Goal: Check status

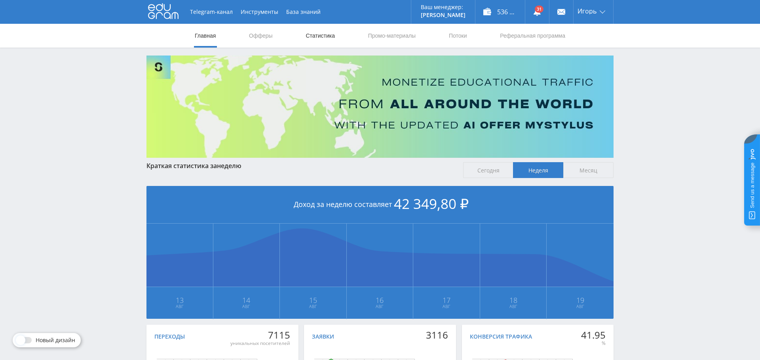
click at [332, 31] on link "Статистика" at bounding box center [320, 36] width 31 height 24
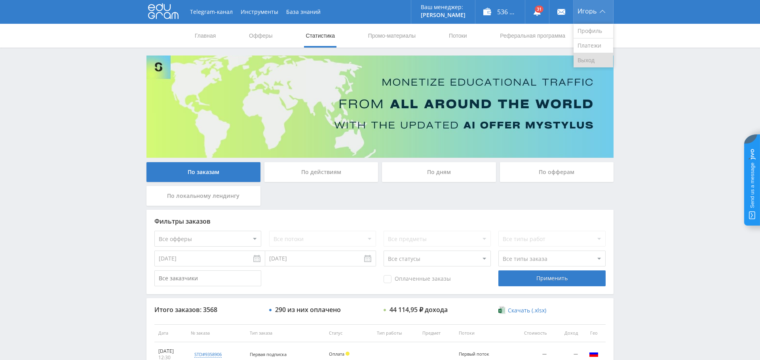
click at [587, 62] on link "Выход" at bounding box center [594, 60] width 40 height 14
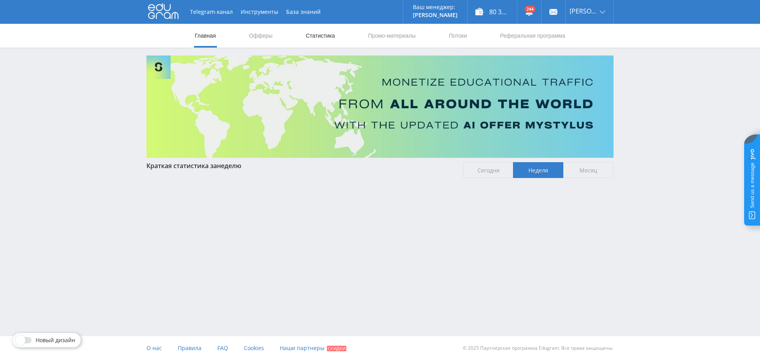
click at [325, 38] on link "Статистика" at bounding box center [320, 36] width 31 height 24
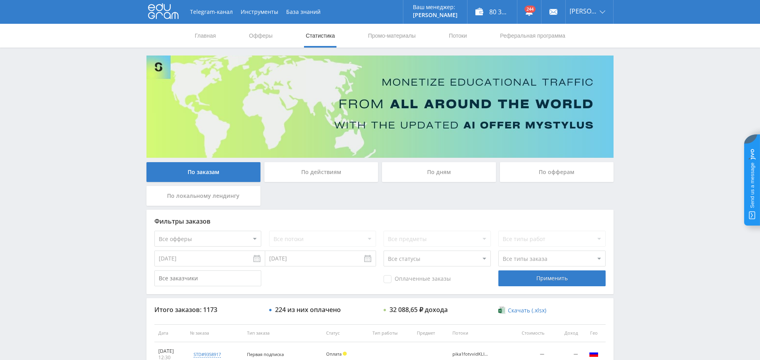
click at [232, 240] on select "Все офферы MyStylus MyStylus - Revshare Кампус AI Studybay Автор24 Studybay Bra…" at bounding box center [207, 238] width 107 height 16
select select "376"
drag, startPoint x: 536, startPoint y: 276, endPoint x: 428, endPoint y: 285, distance: 108.4
click at [536, 276] on div "Применить" at bounding box center [552, 278] width 107 height 16
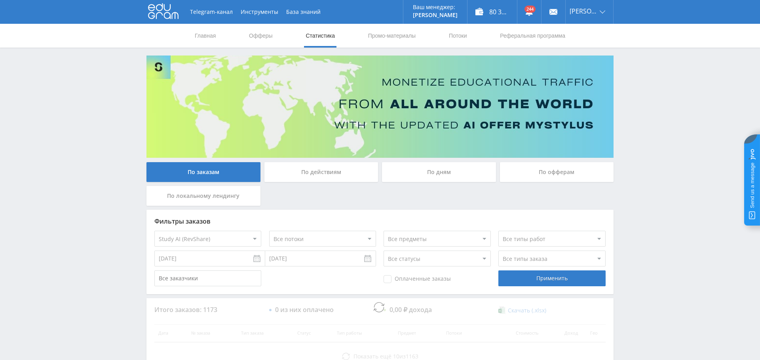
click at [398, 278] on span "Оплаченные заказы" at bounding box center [417, 279] width 67 height 8
click at [0, 0] on input "Оплаченные заказы" at bounding box center [0, 0] width 0 height 0
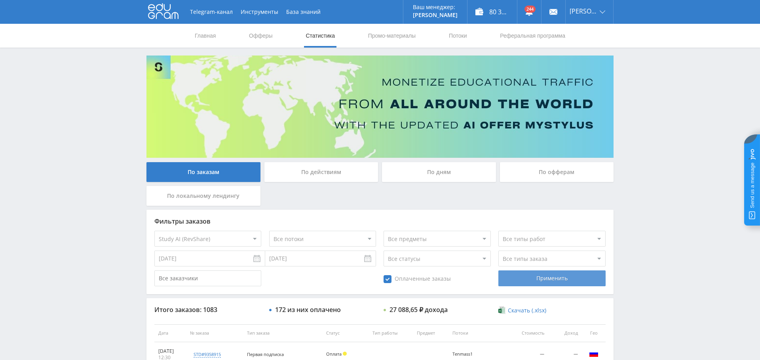
click at [563, 278] on div "Применить" at bounding box center [552, 278] width 107 height 16
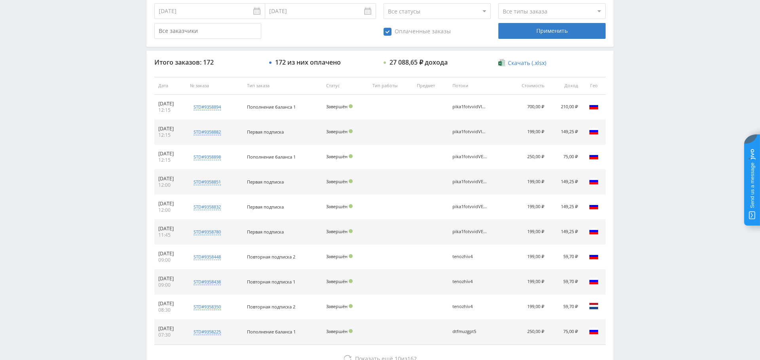
scroll to position [275, 0]
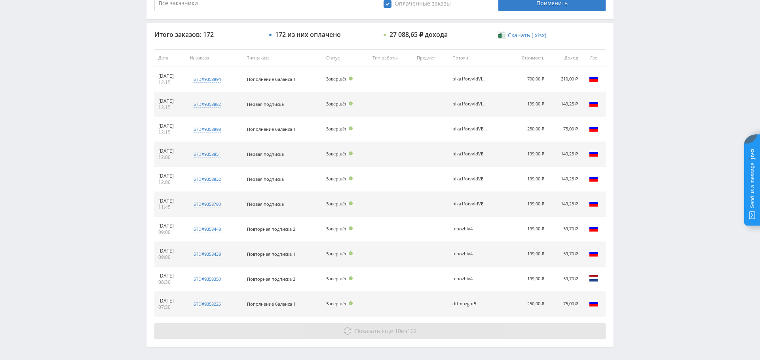
click at [368, 327] on span "Показать ещё" at bounding box center [374, 331] width 38 height 8
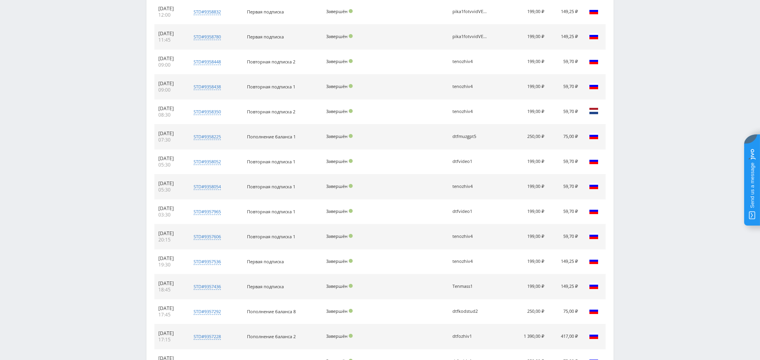
scroll to position [552, 0]
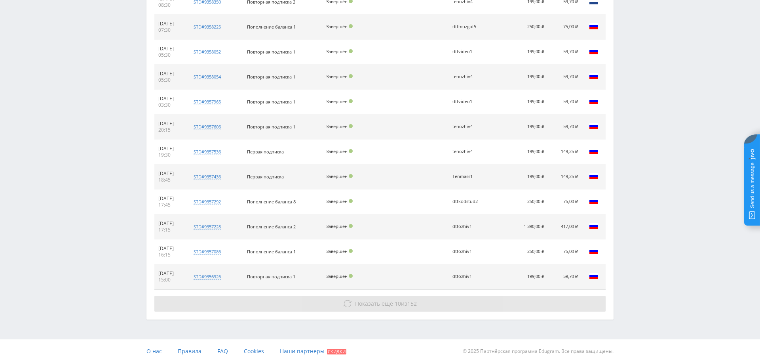
click at [378, 299] on span "Показать ещё" at bounding box center [374, 303] width 38 height 8
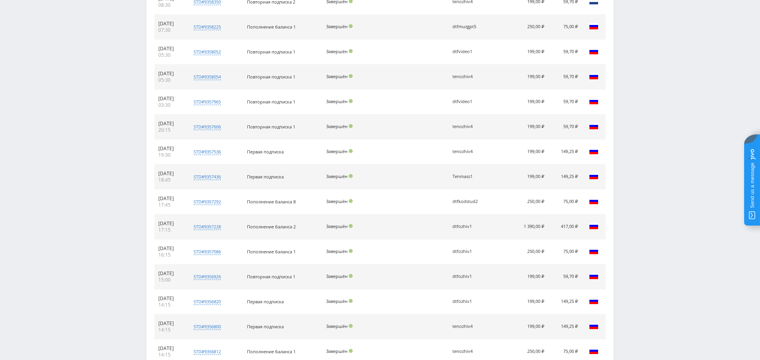
scroll to position [800, 0]
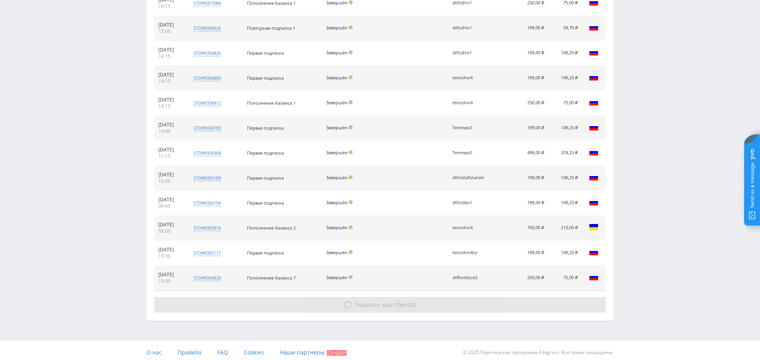
click at [395, 303] on span "10" at bounding box center [398, 305] width 6 height 8
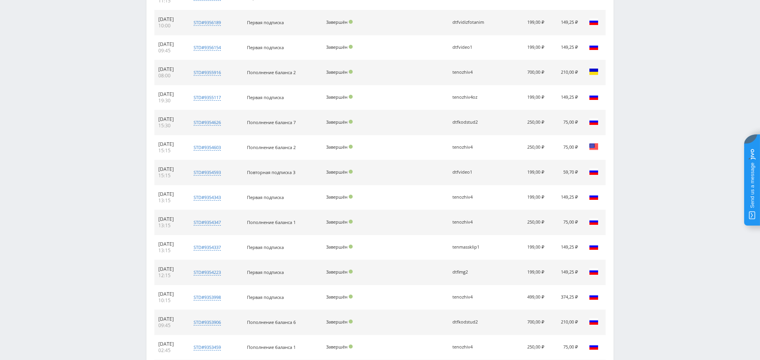
scroll to position [1048, 0]
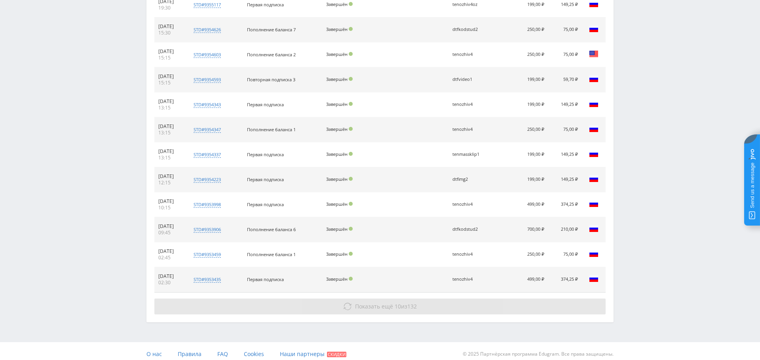
click at [374, 307] on button "Показать ещё 10 из 132" at bounding box center [379, 306] width 451 height 16
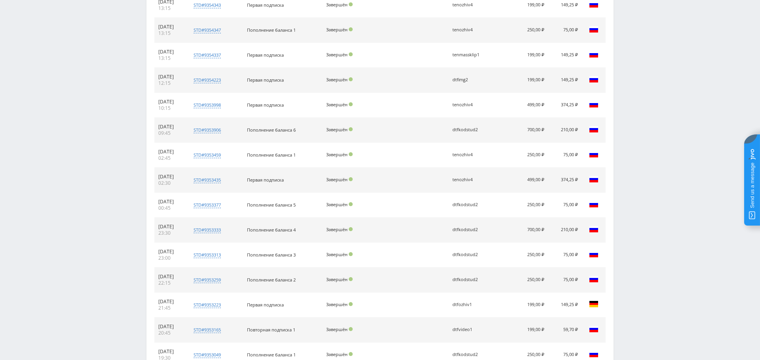
scroll to position [1271, 0]
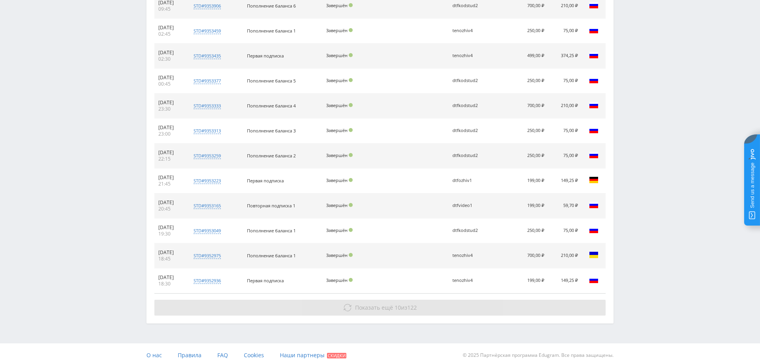
click at [398, 303] on span "10" at bounding box center [398, 307] width 6 height 8
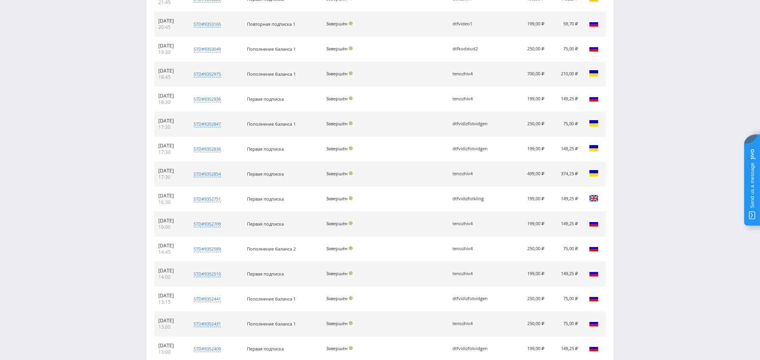
scroll to position [1519, 0]
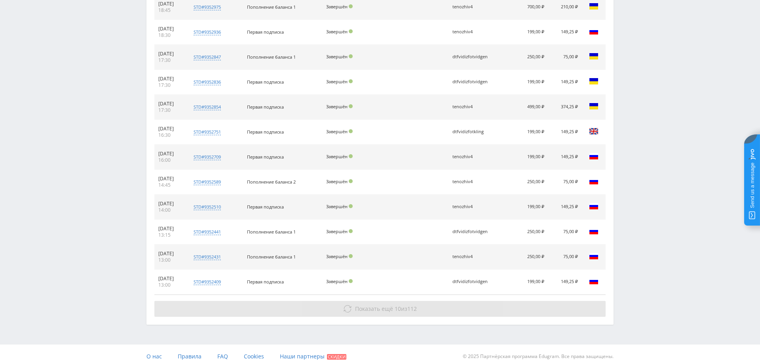
click at [397, 301] on button "Показать ещё 10 из 112" at bounding box center [379, 309] width 451 height 16
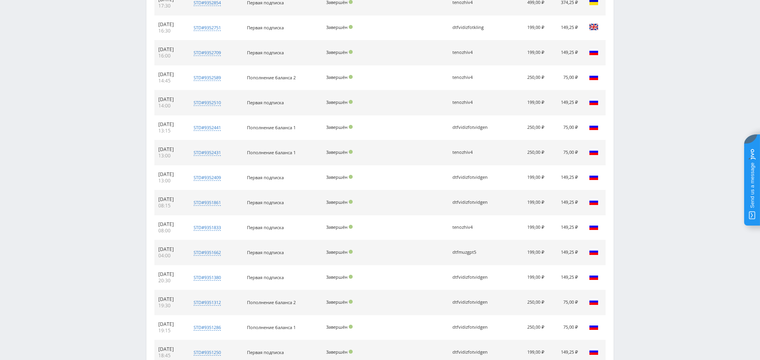
scroll to position [1743, 0]
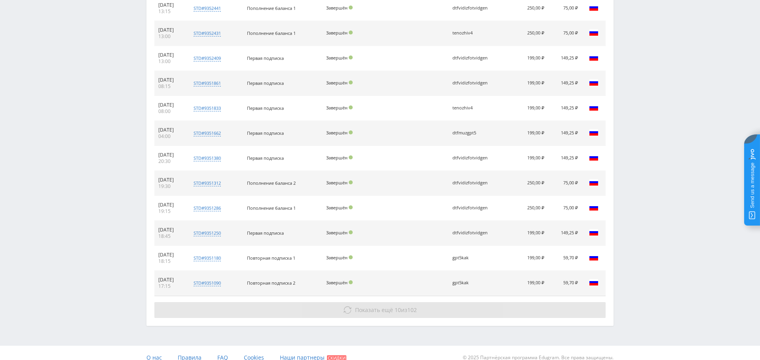
click at [381, 306] on span "Показать ещё" at bounding box center [374, 310] width 38 height 8
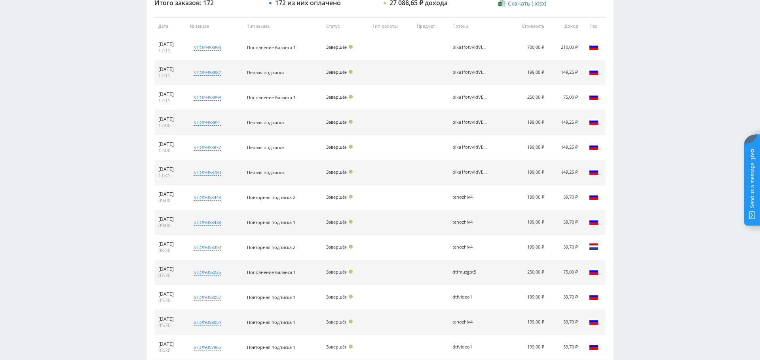
scroll to position [325, 0]
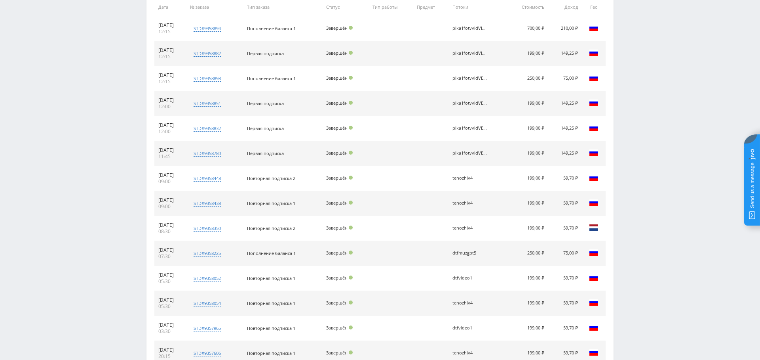
click at [475, 152] on div "pika1fotvvidVEO3" at bounding box center [471, 152] width 36 height 5
drag, startPoint x: 475, startPoint y: 152, endPoint x: 453, endPoint y: 175, distance: 31.4
click at [474, 153] on div "pika1fotvvidVEO3" at bounding box center [471, 152] width 36 height 5
click at [282, 130] on span "Первая подписка" at bounding box center [265, 128] width 37 height 6
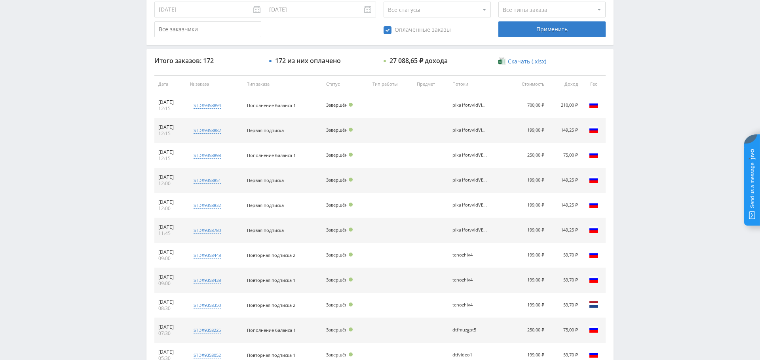
scroll to position [162, 0]
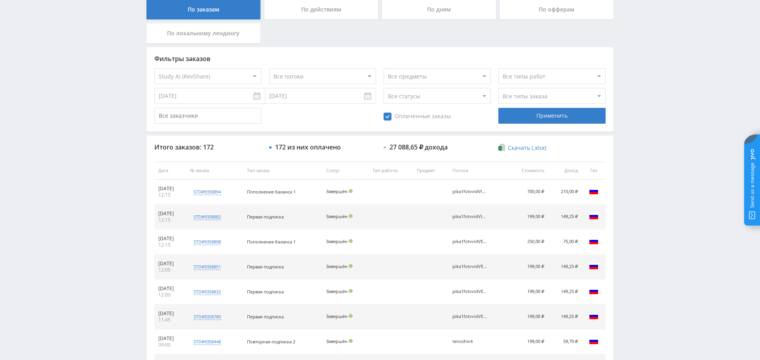
click at [211, 74] on select "Все офферы MyStylus MyStylus - Revshare Кампус AI Studybay Автор24 Studybay Bra…" at bounding box center [207, 76] width 107 height 16
click at [549, 95] on select "Все типы заказа [PERSON_NAME] Новый заказ" at bounding box center [552, 96] width 107 height 16
click at [537, 94] on select "Все типы заказа [PERSON_NAME] Новый заказ" at bounding box center [552, 96] width 107 height 16
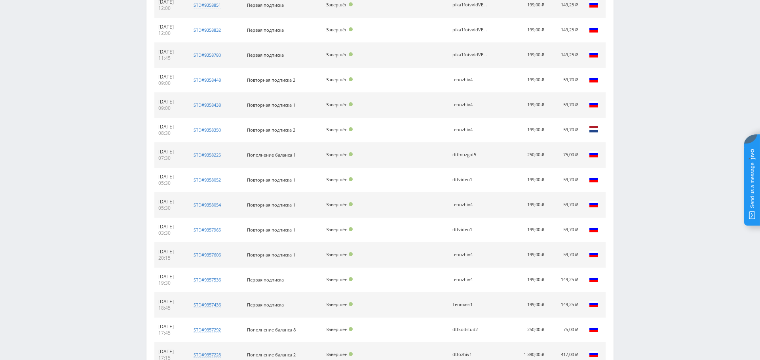
scroll to position [428, 0]
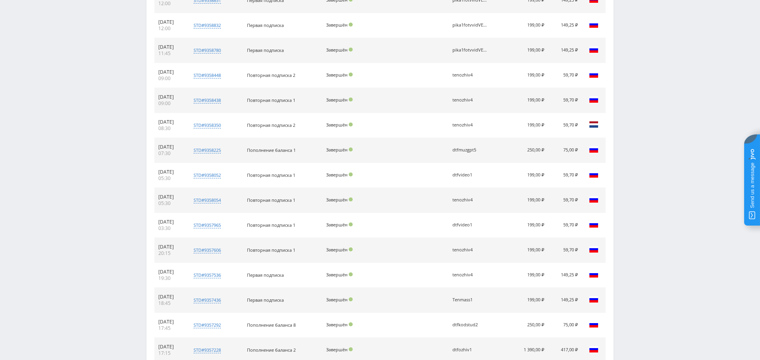
click at [470, 247] on div "tenozhiv4" at bounding box center [471, 249] width 36 height 5
click at [465, 272] on div "tenozhiv4" at bounding box center [471, 274] width 36 height 5
click at [469, 297] on div "Tenmass1" at bounding box center [471, 299] width 36 height 5
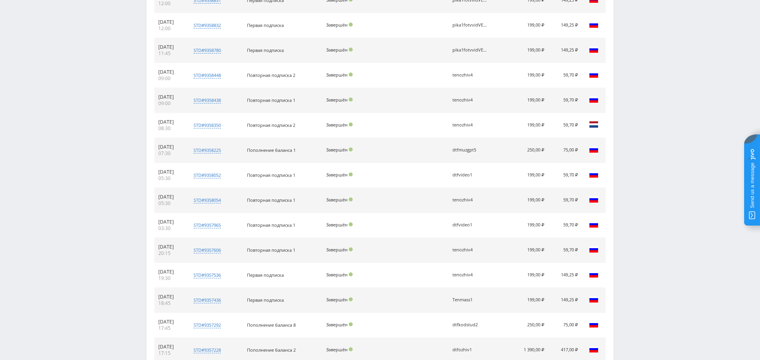
drag, startPoint x: 469, startPoint y: 295, endPoint x: 472, endPoint y: 317, distance: 22.0
click at [469, 299] on div "Tenmass1" at bounding box center [471, 299] width 36 height 5
click at [466, 297] on div "Tenmass1" at bounding box center [471, 299] width 36 height 5
click at [468, 297] on div "Tenmass1" at bounding box center [471, 299] width 36 height 5
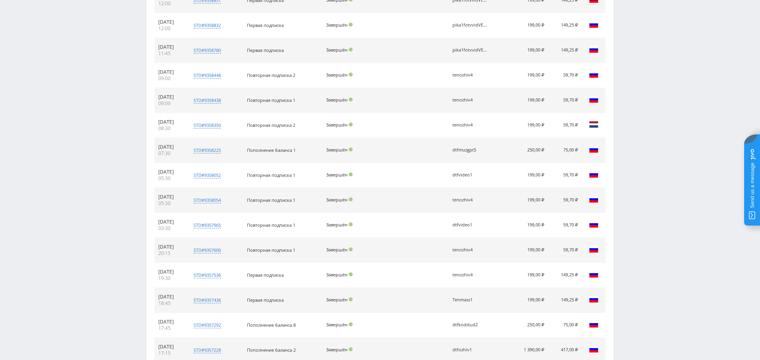
drag, startPoint x: 485, startPoint y: 323, endPoint x: 453, endPoint y: 322, distance: 32.9
click at [453, 322] on tr "[DATE] 17:45 std#9357292 Заказчик 1375781804 Пополнение баланса 8 Завершён dtfk…" at bounding box center [379, 324] width 451 height 25
click at [470, 322] on div "dtfkodstud2" at bounding box center [471, 324] width 36 height 5
drag, startPoint x: 470, startPoint y: 321, endPoint x: 472, endPoint y: 327, distance: 6.4
click at [470, 322] on div "dtfkodstud2" at bounding box center [471, 324] width 36 height 5
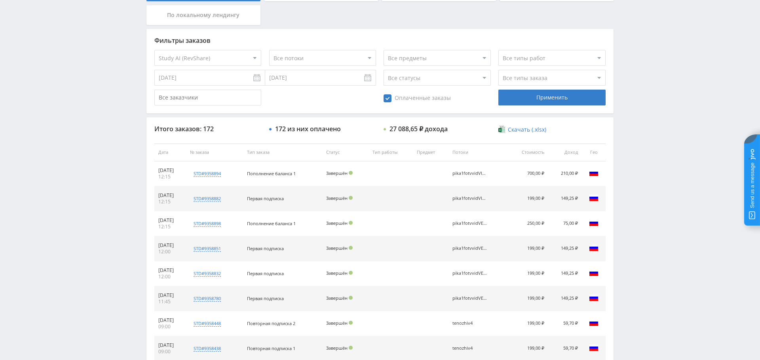
scroll to position [180, 0]
drag, startPoint x: 457, startPoint y: 249, endPoint x: 484, endPoint y: 254, distance: 27.8
click at [487, 250] on td "pika1fotvvidVEO3" at bounding box center [478, 248] width 59 height 25
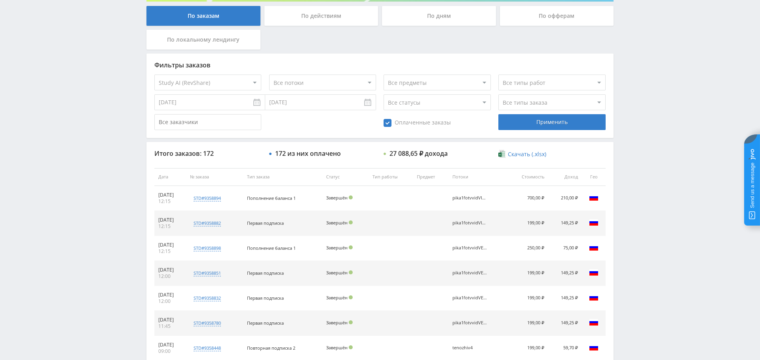
scroll to position [150, 0]
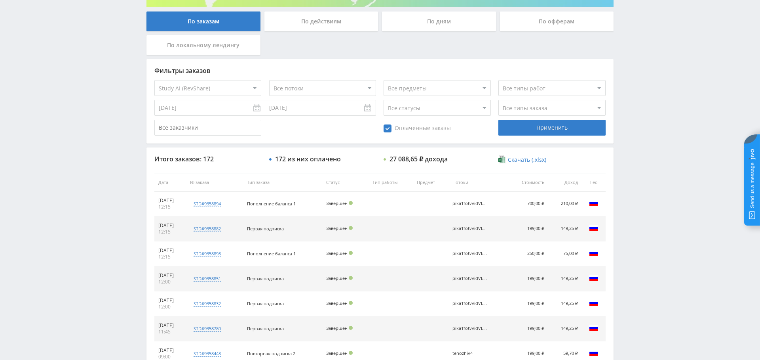
click at [489, 282] on td "pika1fotvvidVEO3" at bounding box center [478, 278] width 59 height 25
drag, startPoint x: 466, startPoint y: 278, endPoint x: 468, endPoint y: 297, distance: 18.7
click at [485, 278] on div "pika1fotvvidVEO3" at bounding box center [471, 278] width 36 height 5
drag, startPoint x: 478, startPoint y: 253, endPoint x: 490, endPoint y: 253, distance: 12.3
click at [488, 253] on div "pika1fotvvidVEO3" at bounding box center [471, 253] width 36 height 5
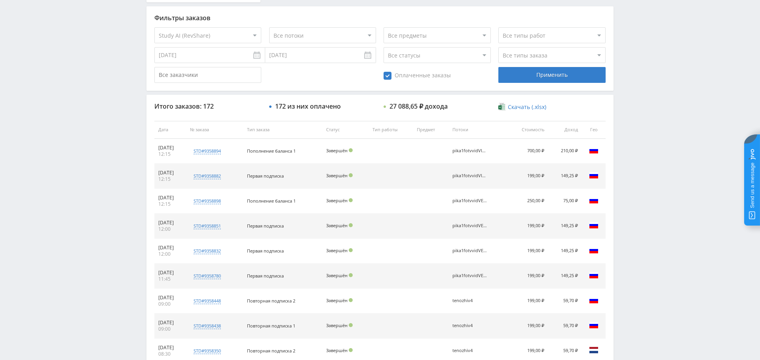
scroll to position [206, 0]
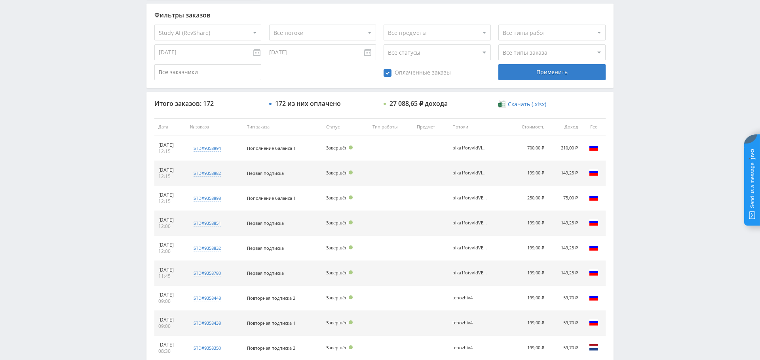
click at [586, 274] on td "Страна: [GEOGRAPHIC_DATA] Город: [GEOGRAPHIC_DATA]" at bounding box center [594, 273] width 24 height 25
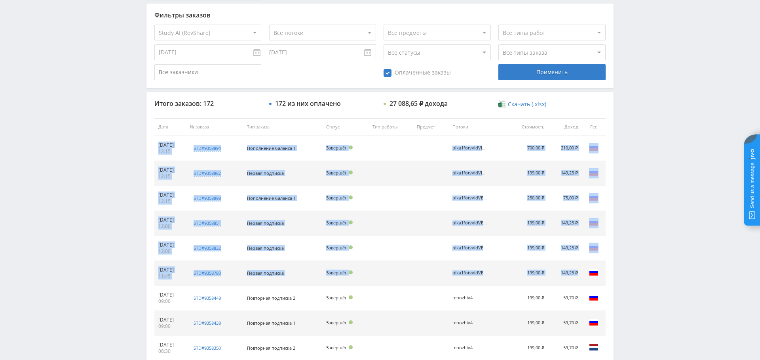
drag, startPoint x: 584, startPoint y: 270, endPoint x: 148, endPoint y: 183, distance: 444.1
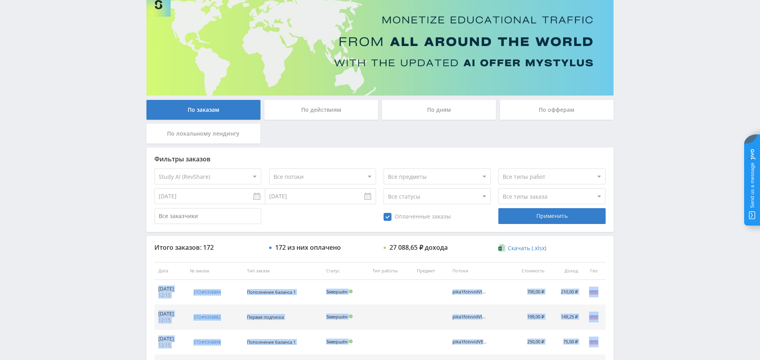
scroll to position [67, 0]
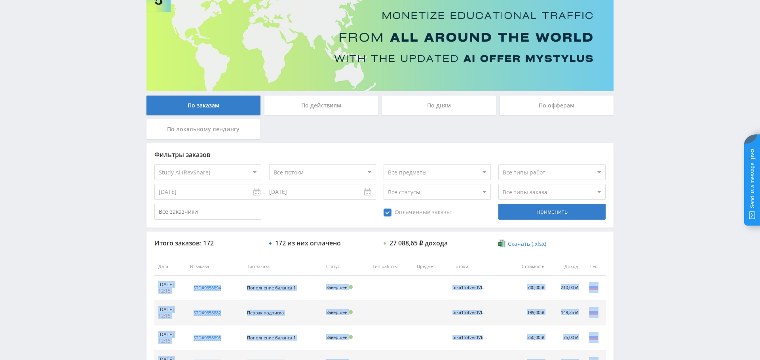
click at [562, 212] on div "Применить" at bounding box center [552, 212] width 107 height 16
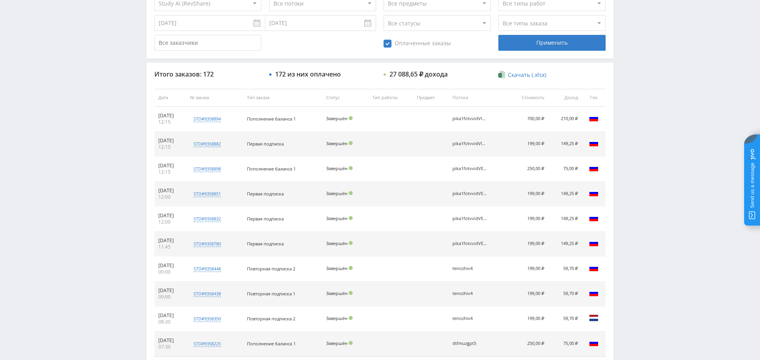
scroll to position [237, 0]
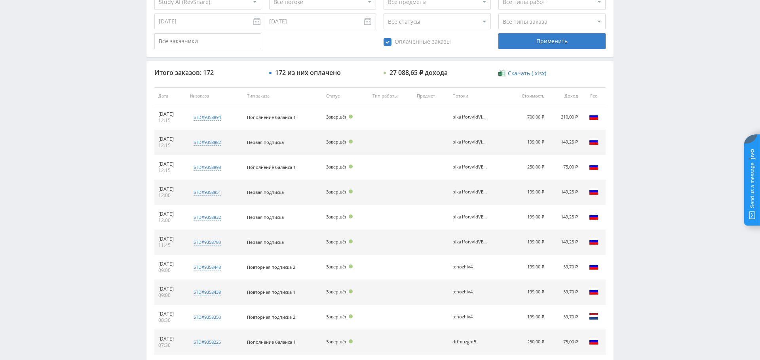
drag, startPoint x: 482, startPoint y: 239, endPoint x: 138, endPoint y: 109, distance: 367.8
click at [138, 109] on div "Telegram-канал Инструменты База знаний Ваш менеджер: [PERSON_NAME] Online @val_…" at bounding box center [380, 95] width 760 height 665
click at [481, 149] on td "pika1fotvvidVIDGEN" at bounding box center [478, 142] width 59 height 25
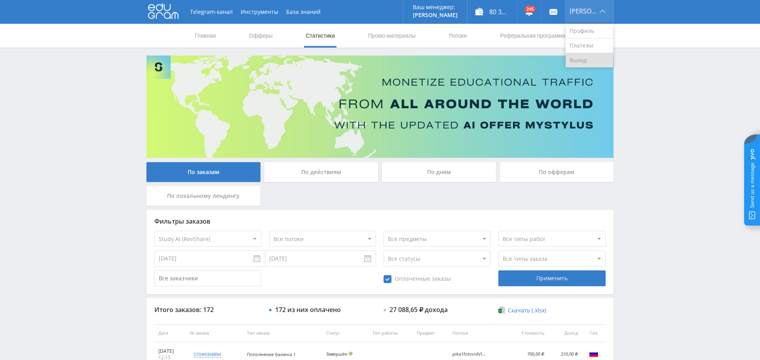
click at [594, 64] on link "Выход" at bounding box center [590, 60] width 48 height 14
